Goal: Transaction & Acquisition: Purchase product/service

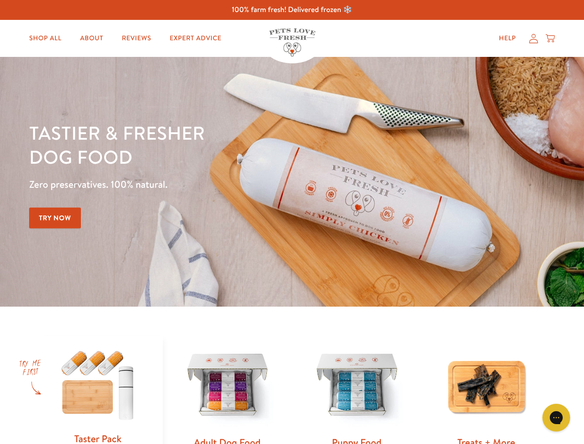
click at [292, 222] on div "Tastier & fresher dog food Zero preservatives. 100% natural. Try Now" at bounding box center [204, 182] width 350 height 122
click at [556, 417] on icon "Gorgias live chat" at bounding box center [555, 417] width 9 height 9
